Goal: Navigation & Orientation: Go to known website

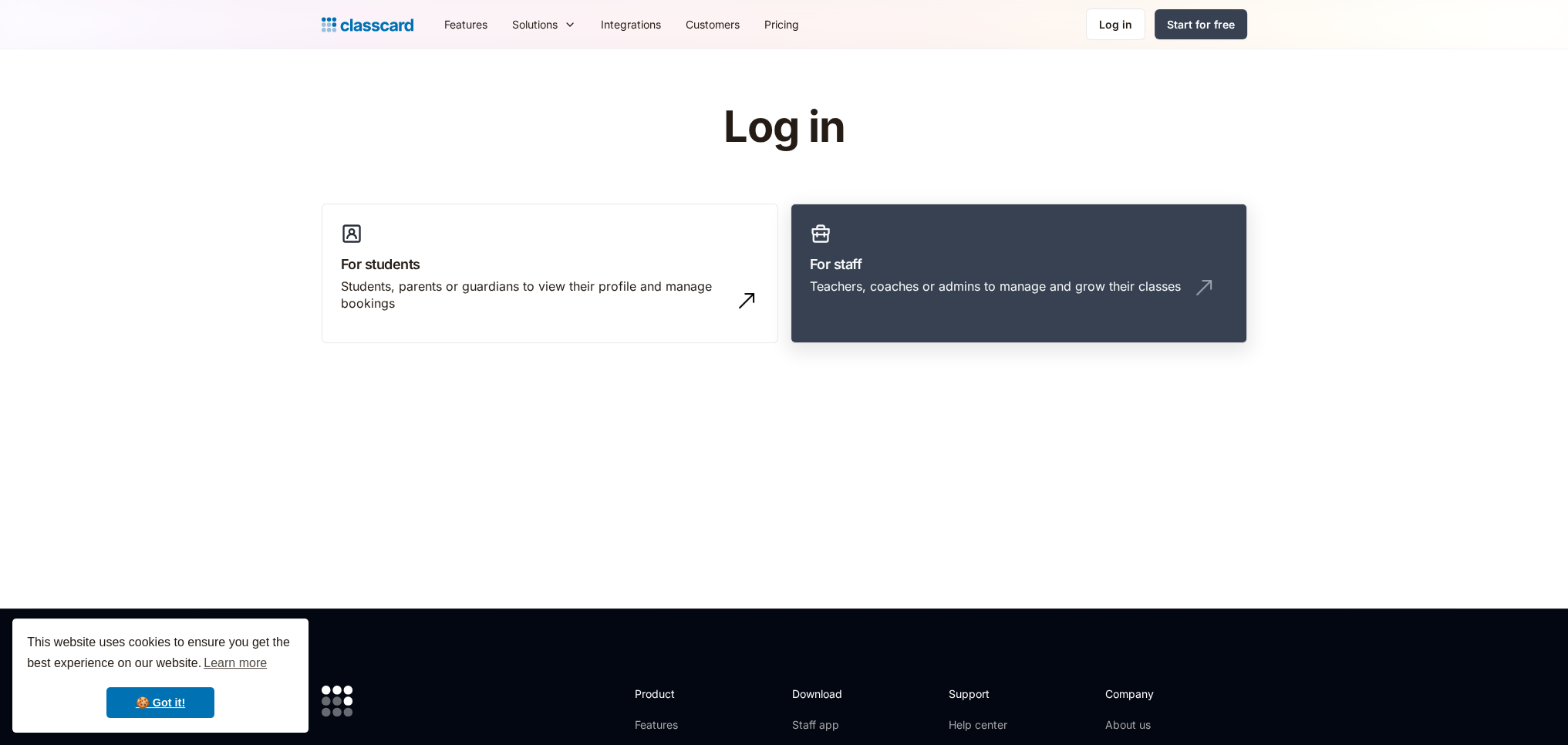
click at [974, 303] on div "Teachers, coaches or admins to manage and grow their classes" at bounding box center [1019, 292] width 418 height 30
click at [1103, 291] on div "Teachers, coaches or admins to manage and grow their classes" at bounding box center [995, 286] width 371 height 17
click at [1054, 235] on link "For staff Teachers, coaches or admins to manage and grow their classes" at bounding box center [1018, 274] width 457 height 140
